Goal: Task Accomplishment & Management: Use online tool/utility

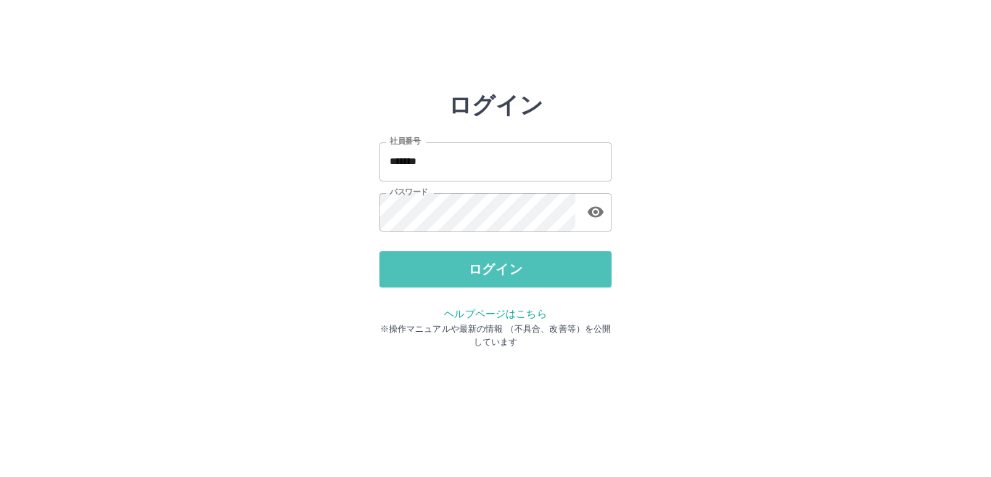
click at [465, 262] on button "ログイン" at bounding box center [495, 269] width 232 height 36
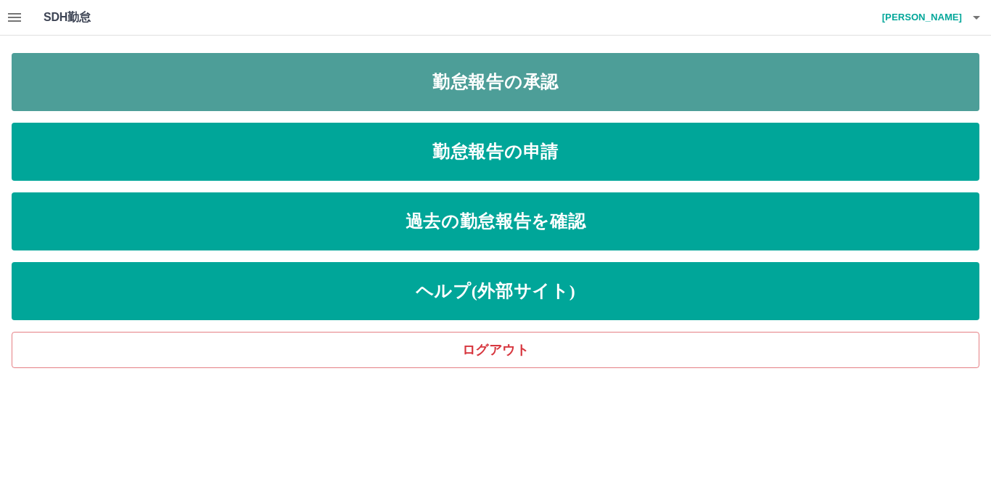
click at [483, 71] on link "勤怠報告の承認" at bounding box center [496, 82] width 968 height 58
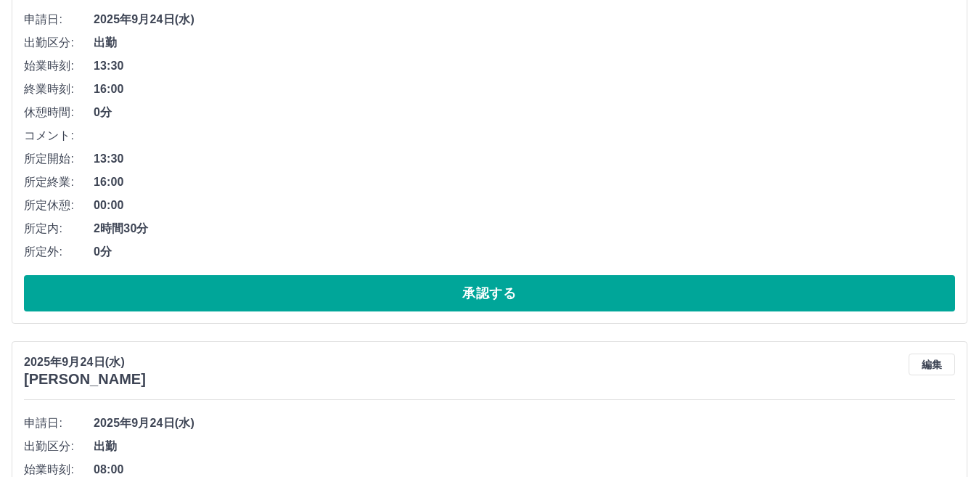
scroll to position [145, 0]
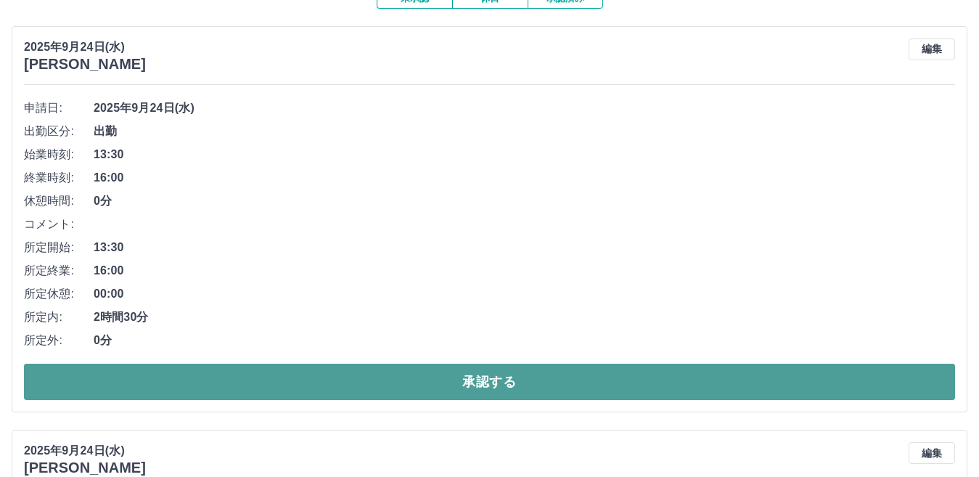
click at [400, 379] on button "承認する" at bounding box center [489, 381] width 931 height 36
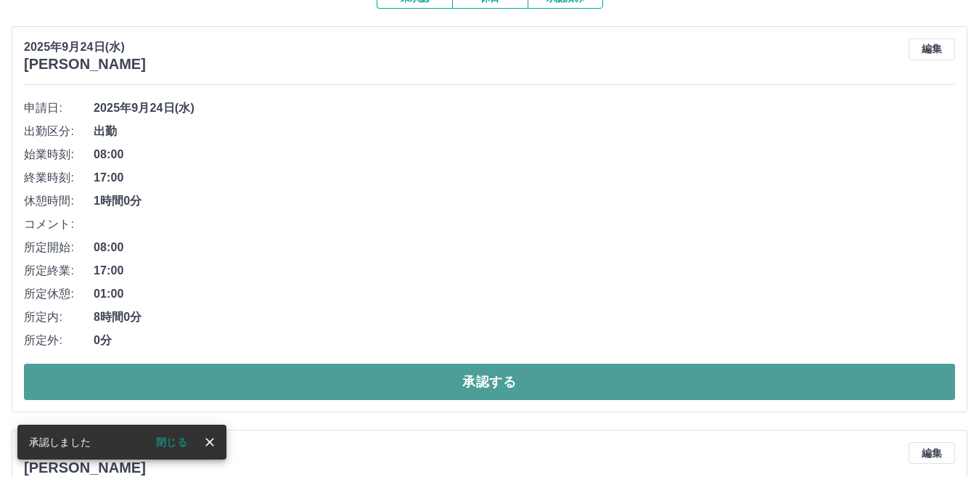
click at [354, 383] on button "承認する" at bounding box center [489, 381] width 931 height 36
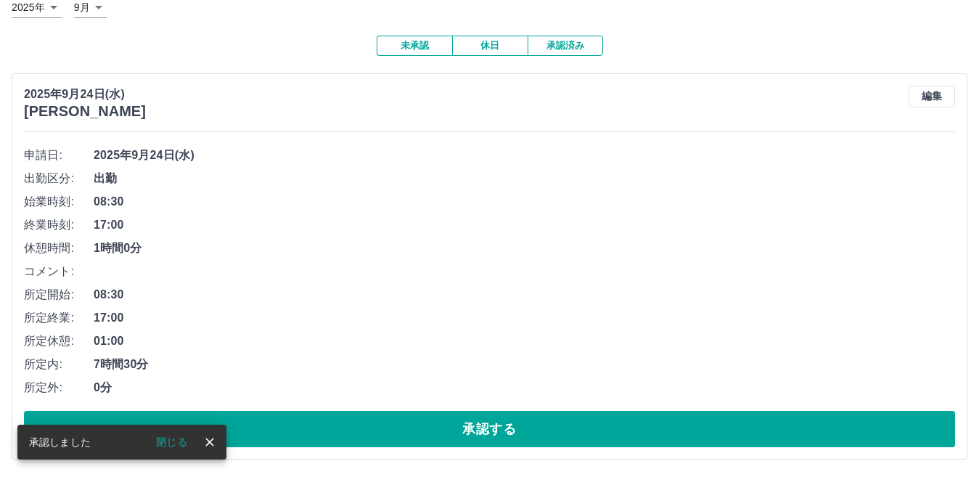
scroll to position [99, 0]
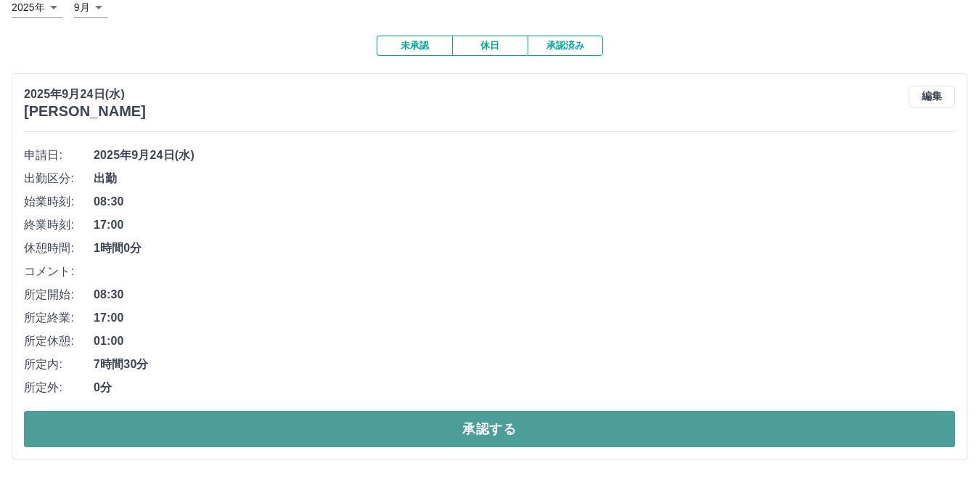
click at [382, 440] on button "承認する" at bounding box center [489, 429] width 931 height 36
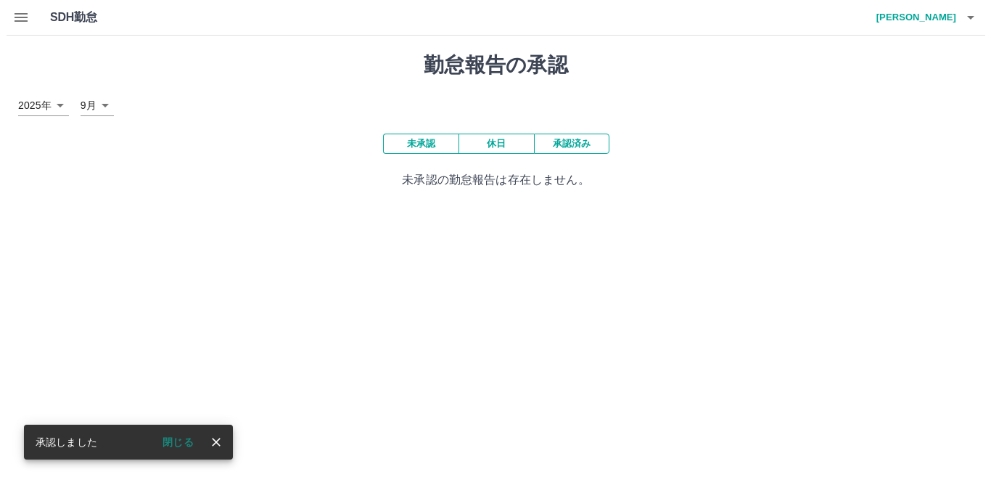
scroll to position [0, 0]
